Goal: Information Seeking & Learning: Learn about a topic

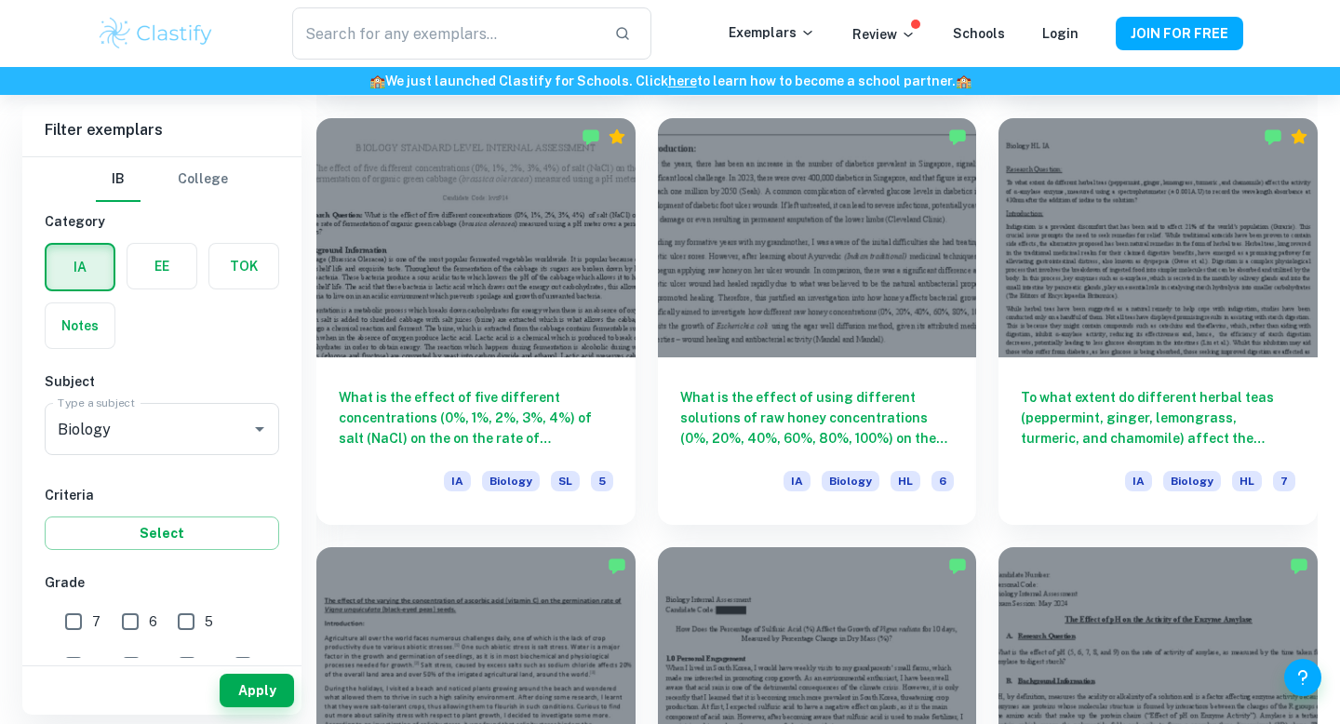
scroll to position [2248, 0]
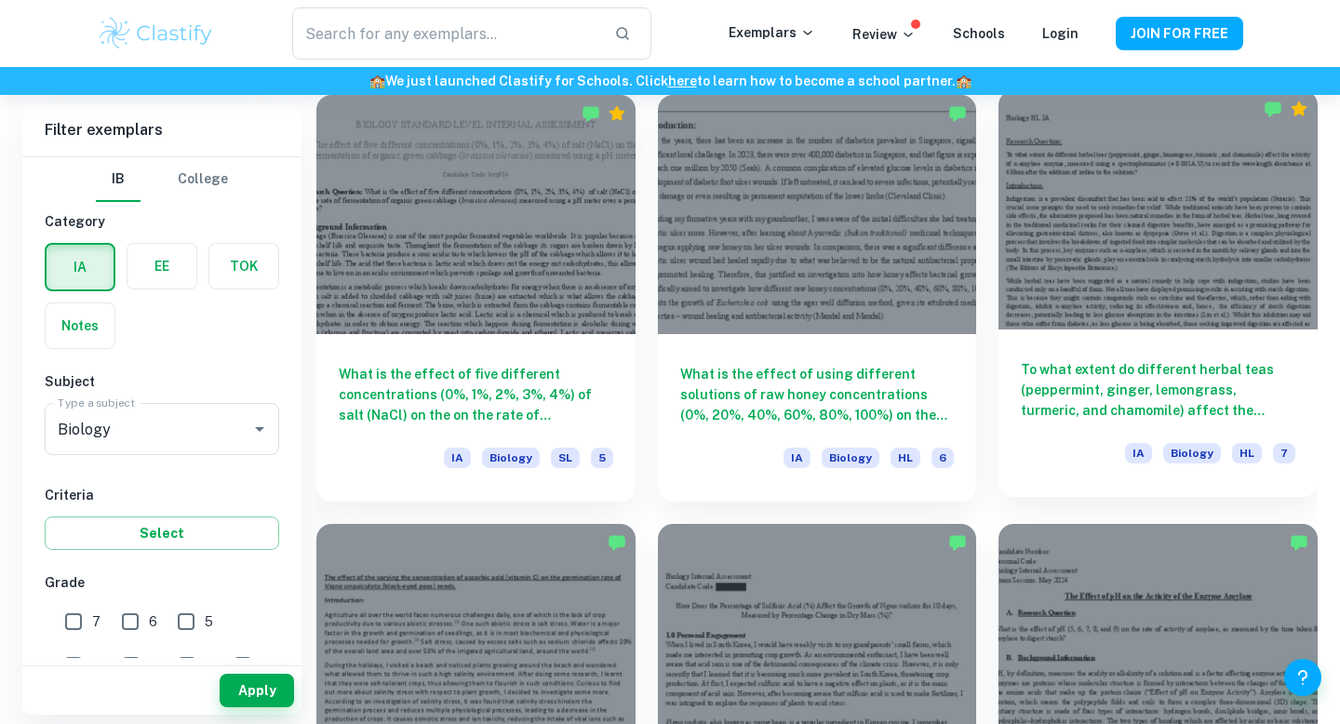
click at [1078, 262] on div at bounding box center [1157, 209] width 319 height 239
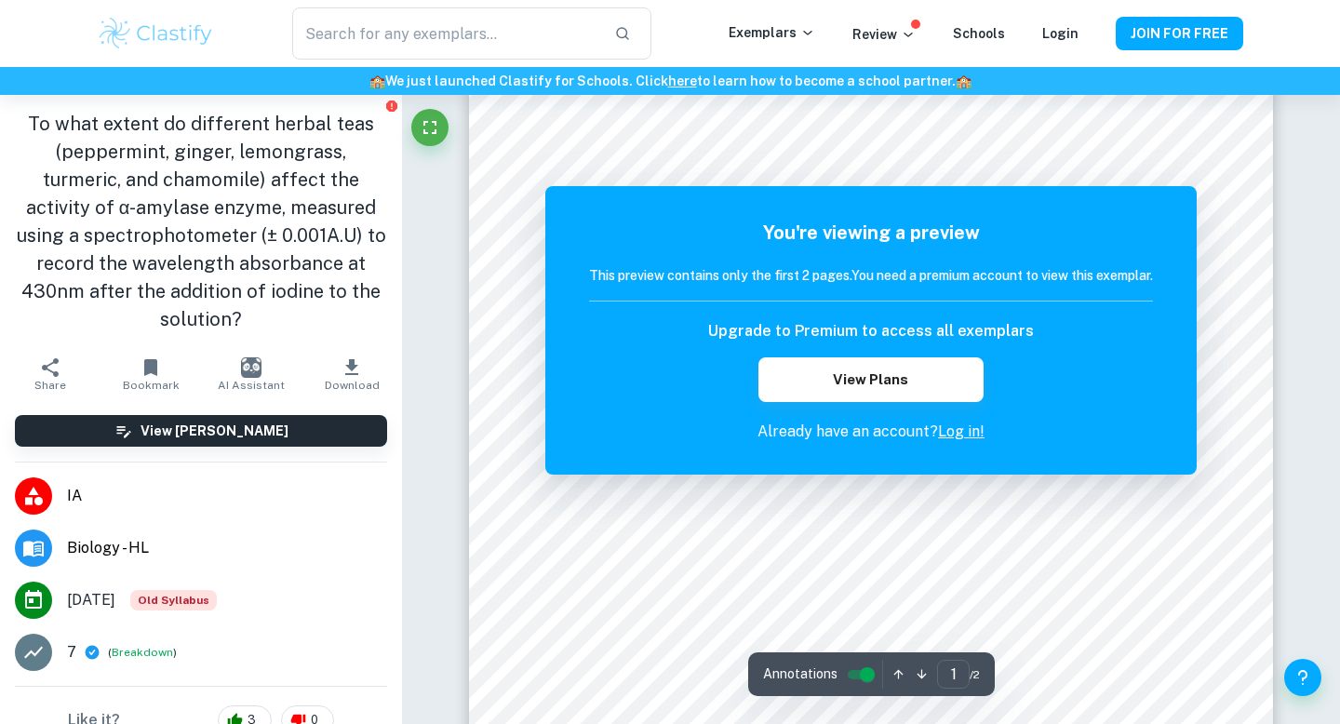
scroll to position [113, 0]
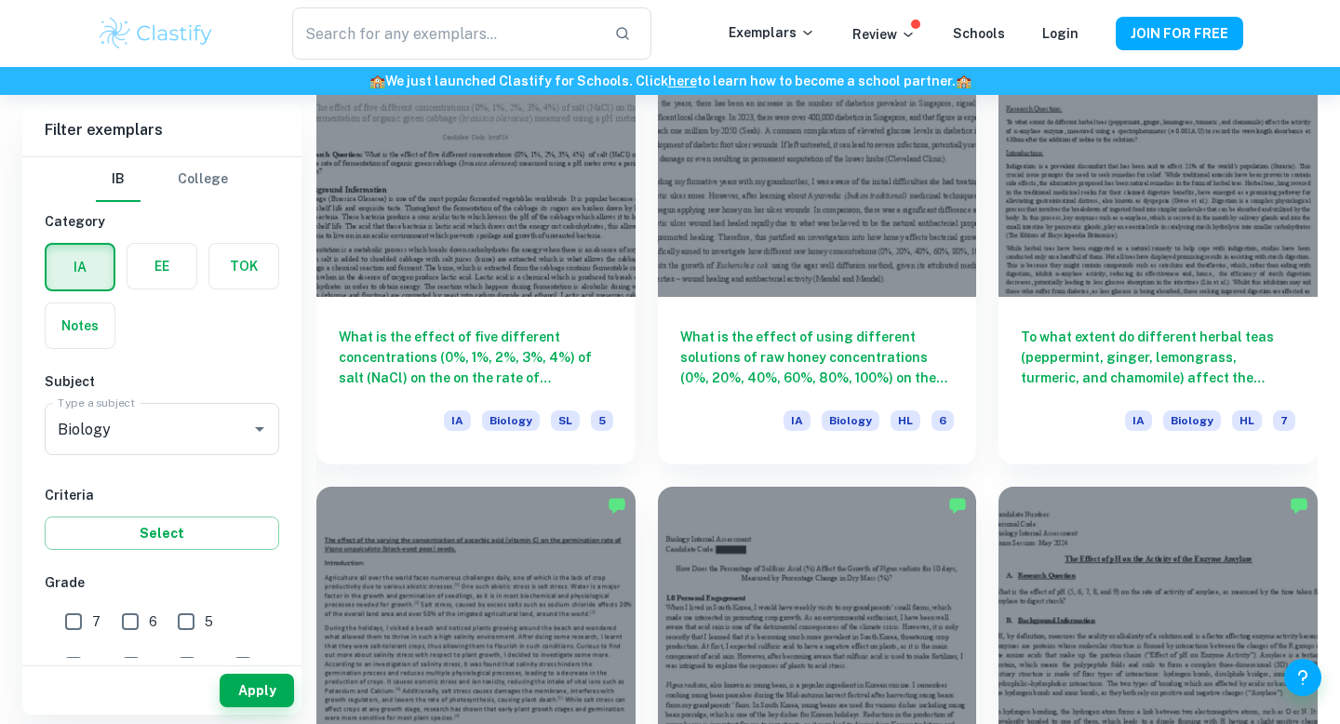
scroll to position [2241, 0]
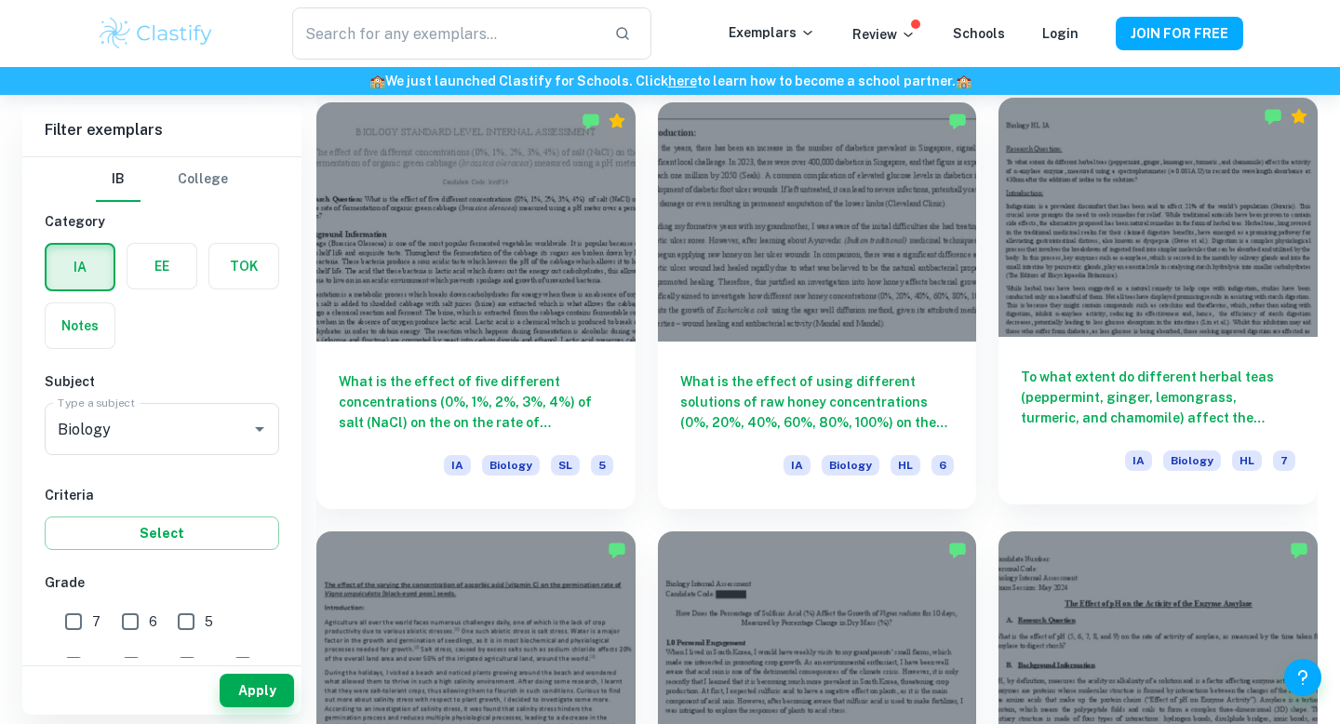
click at [1076, 285] on div at bounding box center [1157, 217] width 319 height 239
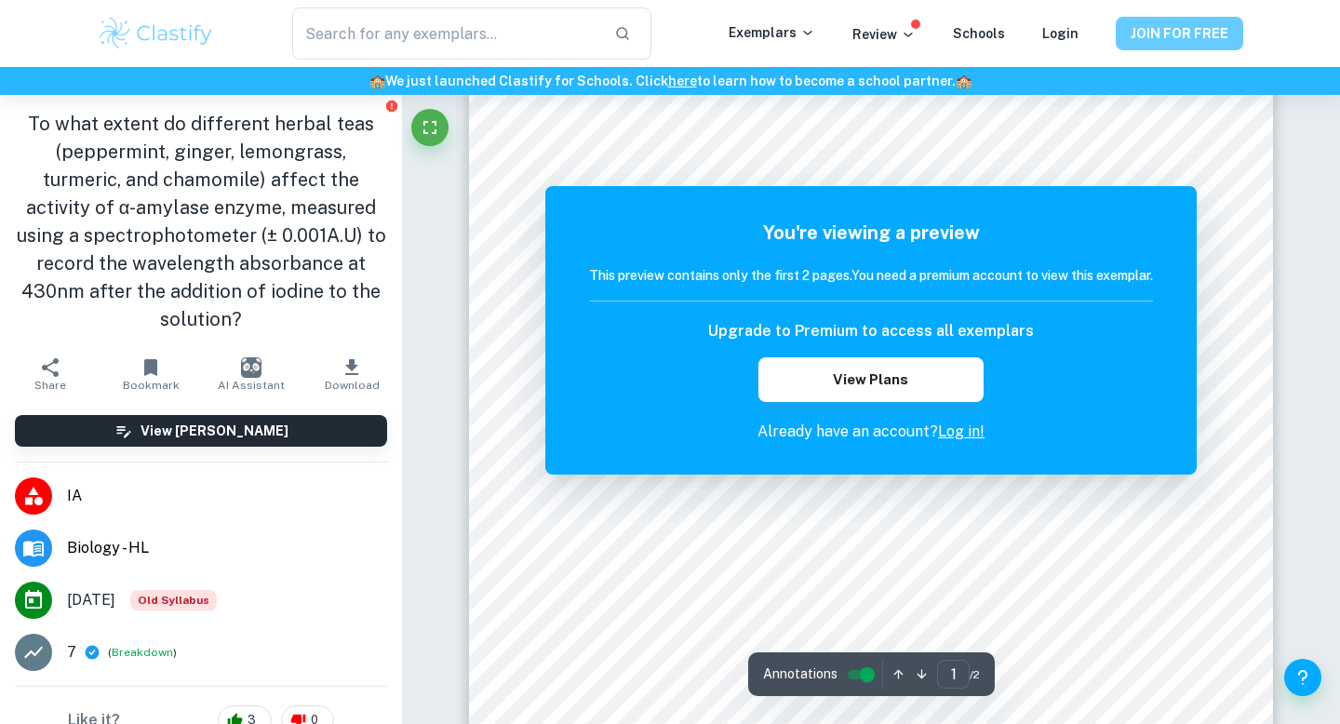
scroll to position [248, 0]
